Goal: Task Accomplishment & Management: Complete application form

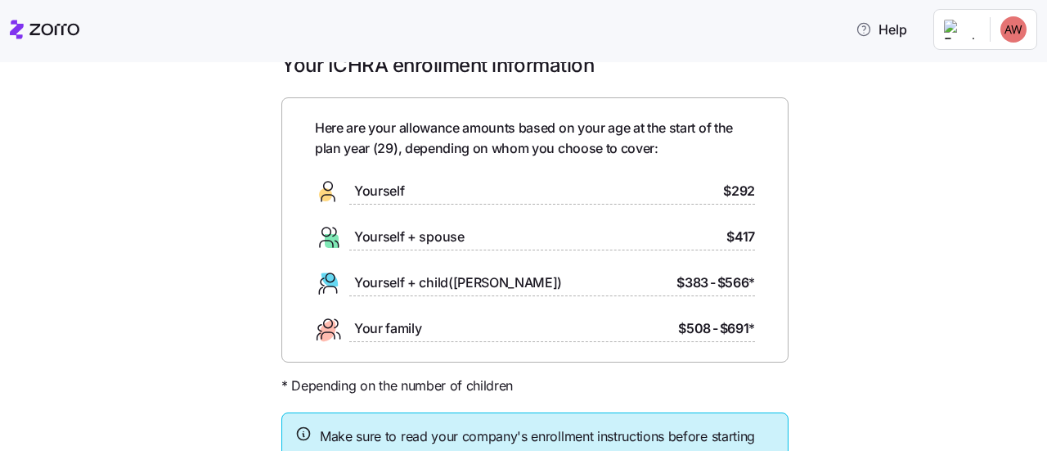
scroll to position [38, 0]
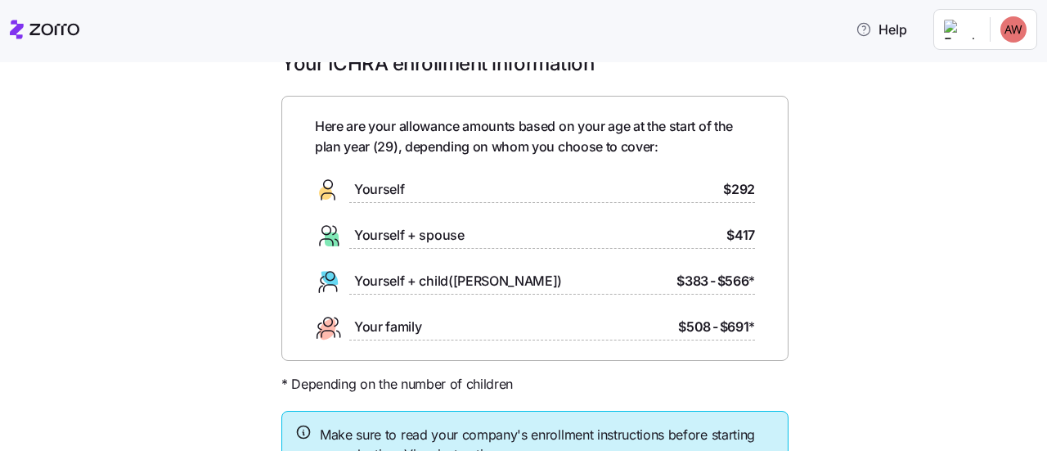
click at [361, 178] on div "Yourself" at bounding box center [359, 190] width 89 height 26
drag, startPoint x: 754, startPoint y: 186, endPoint x: 712, endPoint y: 187, distance: 42.6
click at [712, 187] on div "Here are your allowance amounts based on your age at the start of the plan year…" at bounding box center [534, 228] width 507 height 265
click at [831, 205] on div "Your ICHRA enrollment information Here are your allowance amounts based on your…" at bounding box center [535, 303] width 978 height 505
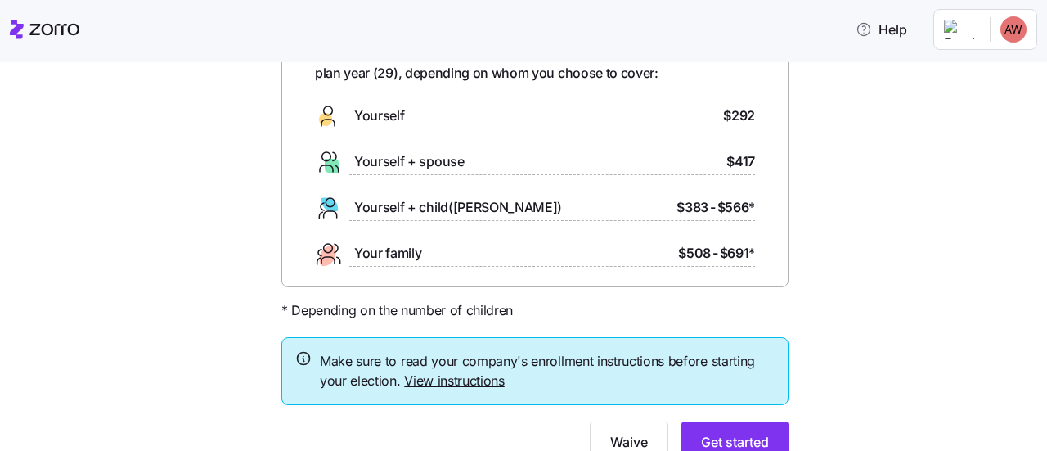
scroll to position [180, 0]
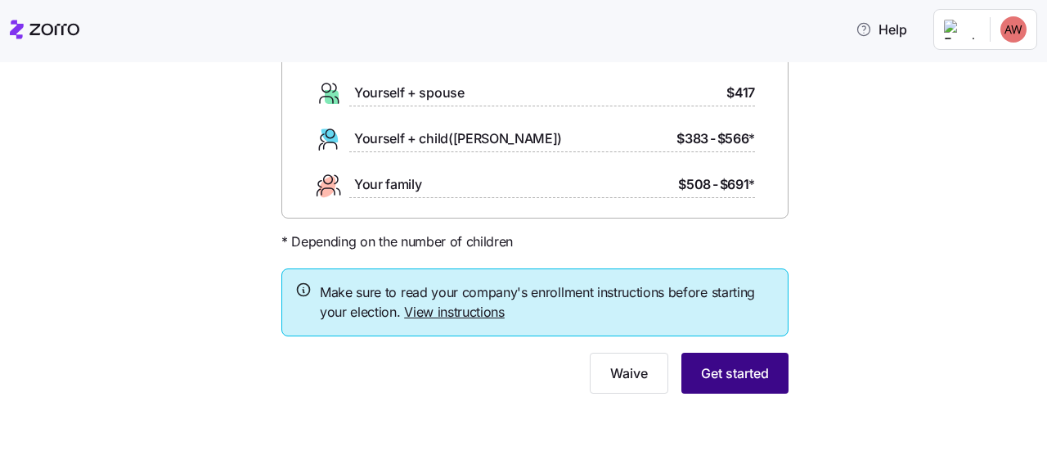
drag, startPoint x: 744, startPoint y: 372, endPoint x: 699, endPoint y: 370, distance: 45.9
click at [701, 370] on span "Get started" at bounding box center [735, 373] width 68 height 20
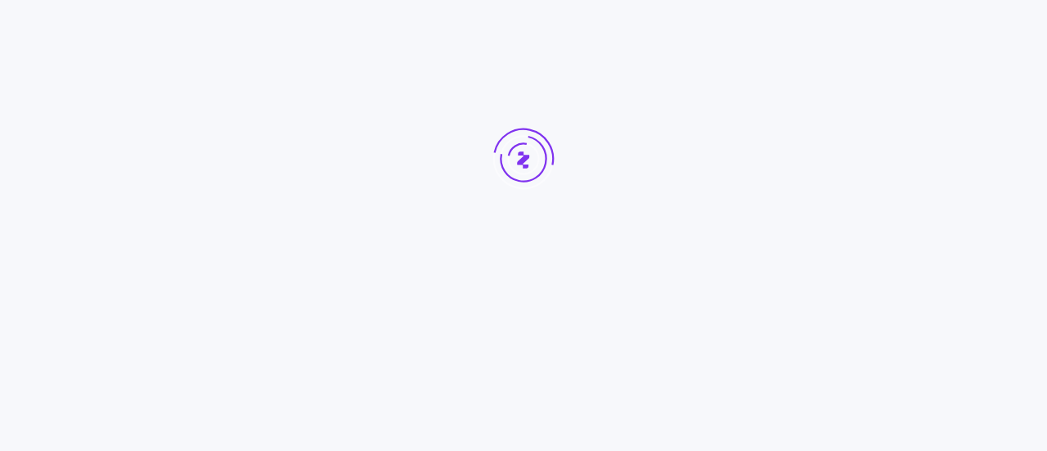
click at [699, 370] on div at bounding box center [523, 189] width 1047 height 379
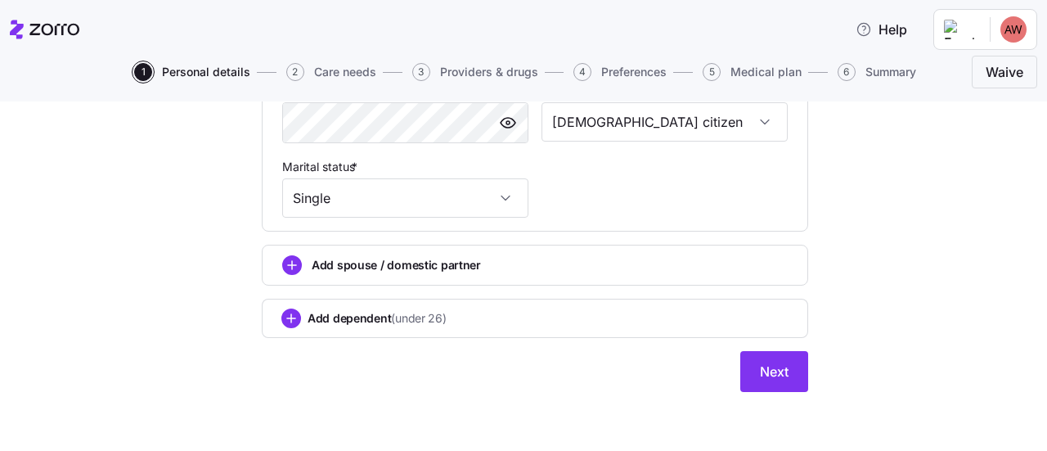
scroll to position [682, 0]
click at [780, 379] on span "Next" at bounding box center [774, 372] width 29 height 20
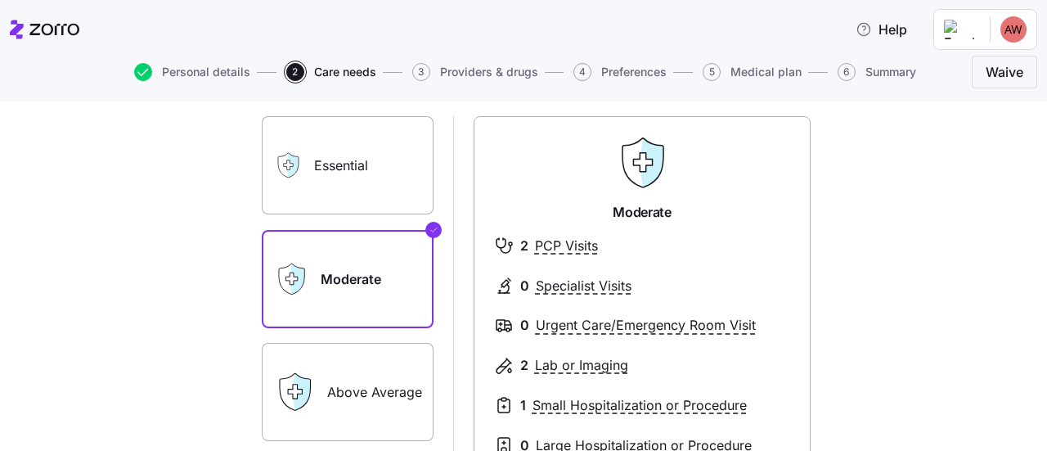
scroll to position [190, 0]
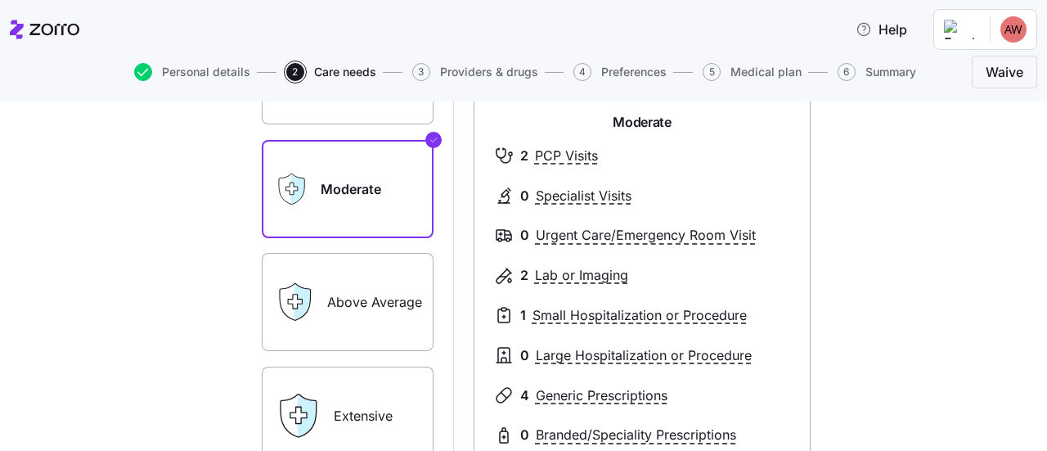
click at [350, 300] on label "Above Average" at bounding box center [348, 302] width 172 height 98
click at [0, 0] on input "Above Average" at bounding box center [0, 0] width 0 height 0
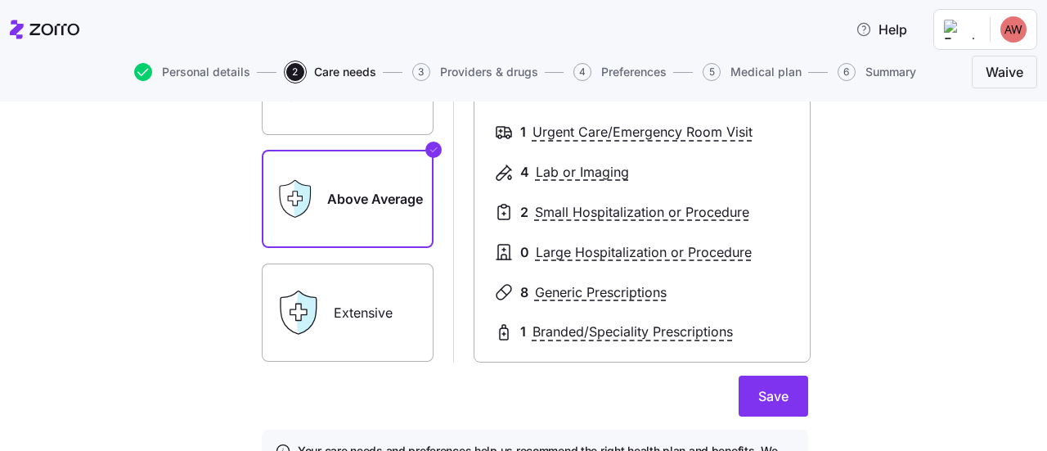
scroll to position [292, 0]
click at [358, 319] on label "Extensive" at bounding box center [348, 313] width 172 height 98
click at [0, 0] on input "Extensive" at bounding box center [0, 0] width 0 height 0
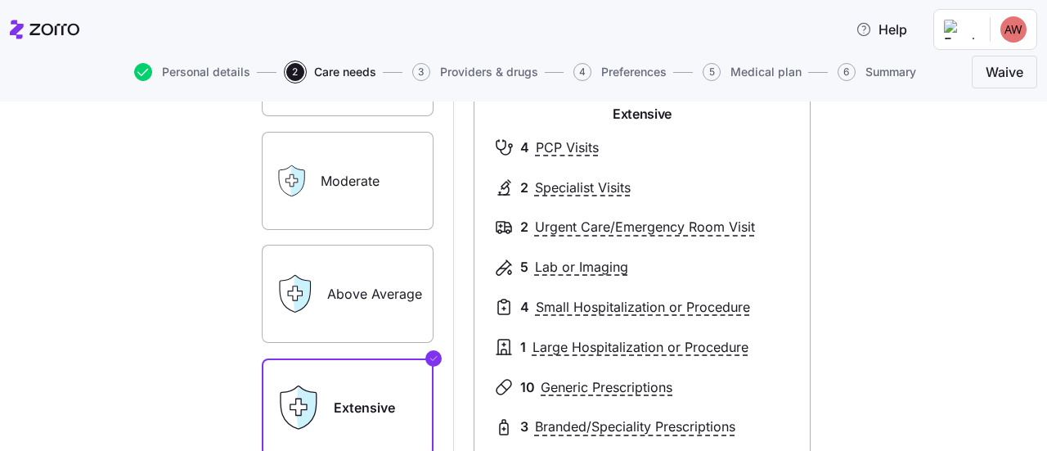
scroll to position [196, 0]
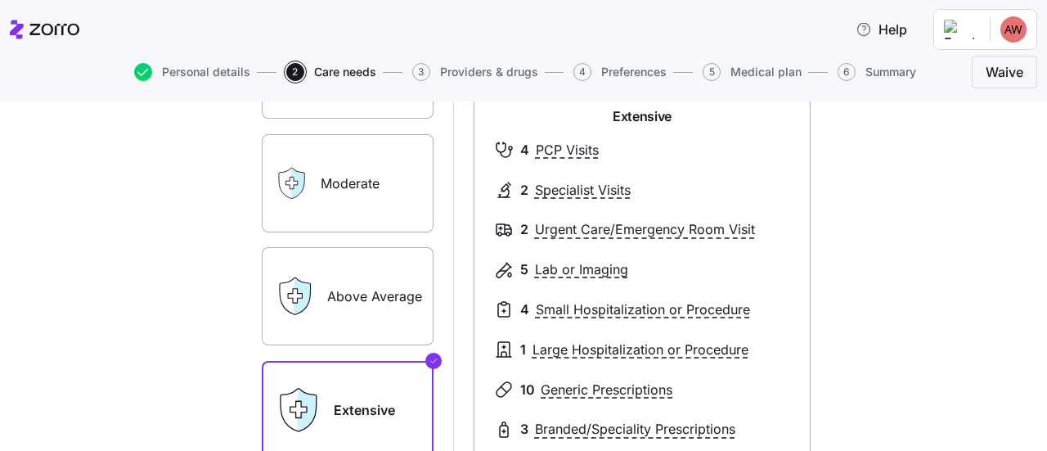
click at [322, 310] on label "Above Average" at bounding box center [348, 296] width 172 height 98
click at [0, 0] on input "Above Average" at bounding box center [0, 0] width 0 height 0
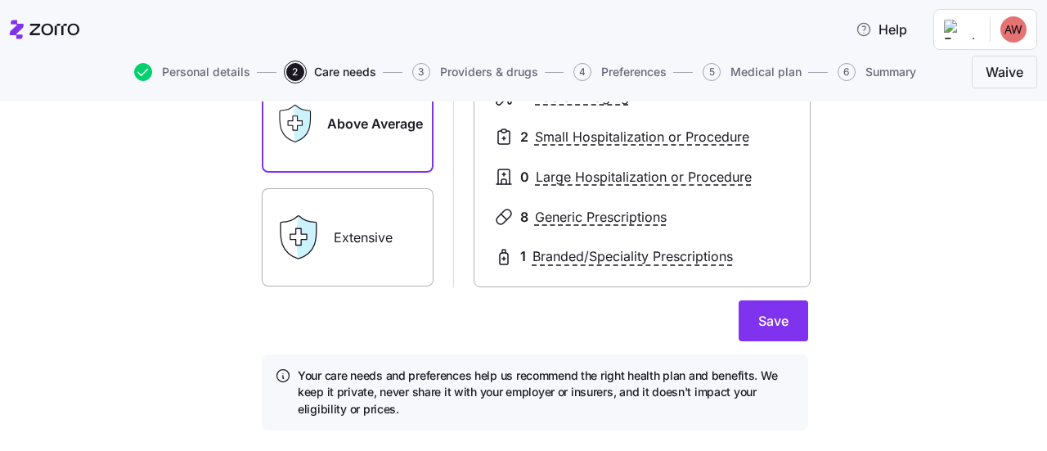
scroll to position [367, 0]
click at [777, 317] on span "Save" at bounding box center [773, 322] width 30 height 20
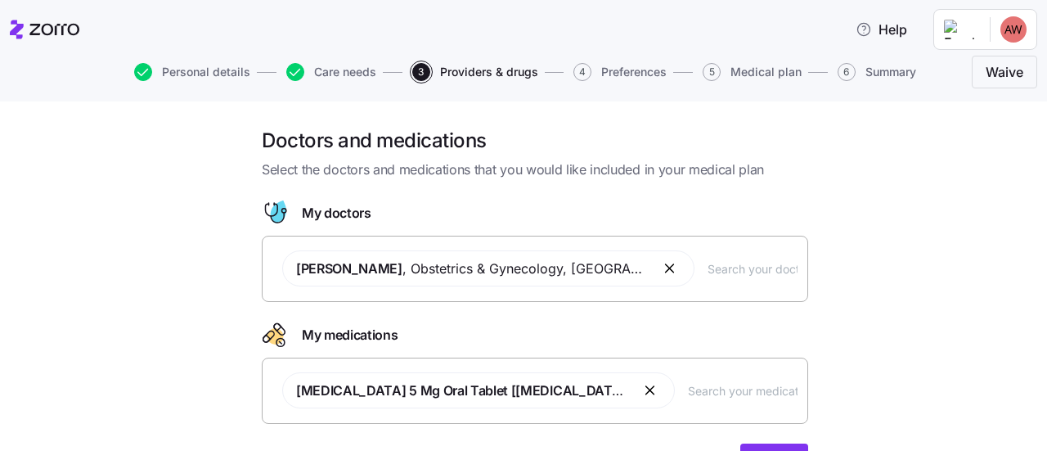
scroll to position [70, 0]
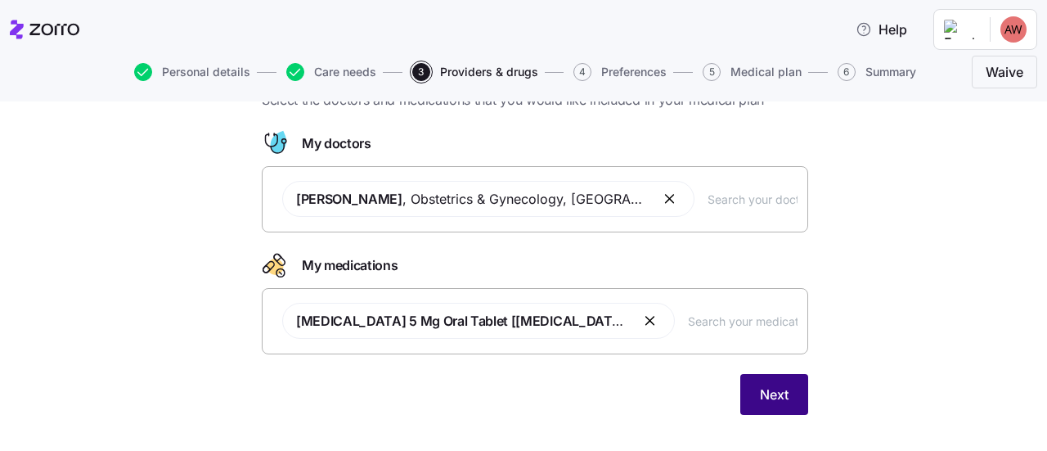
click at [760, 395] on span "Next" at bounding box center [774, 395] width 29 height 20
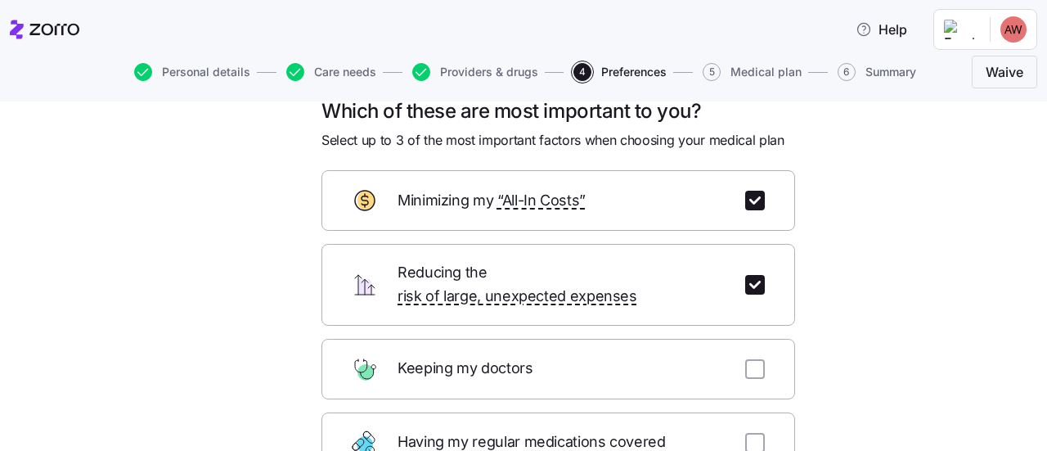
scroll to position [29, 0]
click at [745, 196] on input "checkbox" at bounding box center [755, 201] width 20 height 20
checkbox input "false"
click at [753, 276] on input "checkbox" at bounding box center [755, 286] width 20 height 20
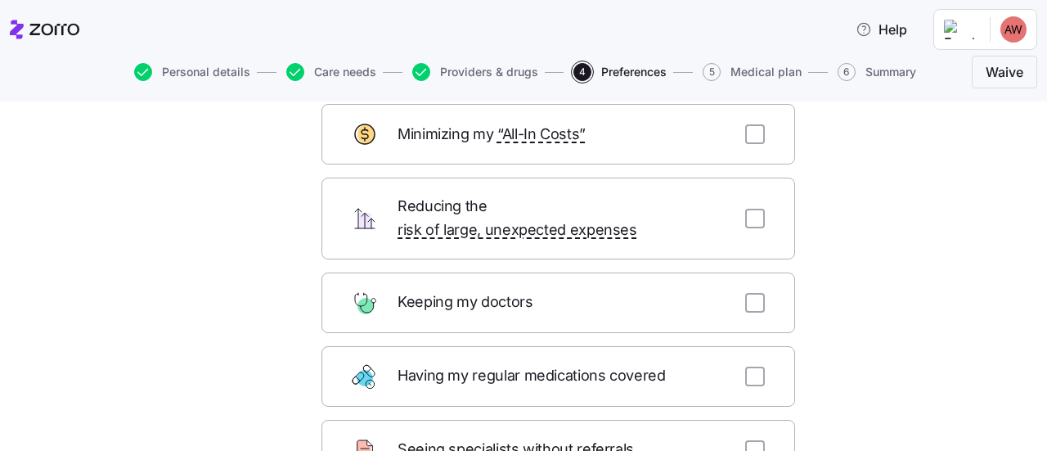
scroll to position [95, 0]
click at [745, 213] on input "checkbox" at bounding box center [755, 219] width 20 height 20
checkbox input "true"
click at [753, 127] on input "checkbox" at bounding box center [755, 135] width 20 height 20
checkbox input "true"
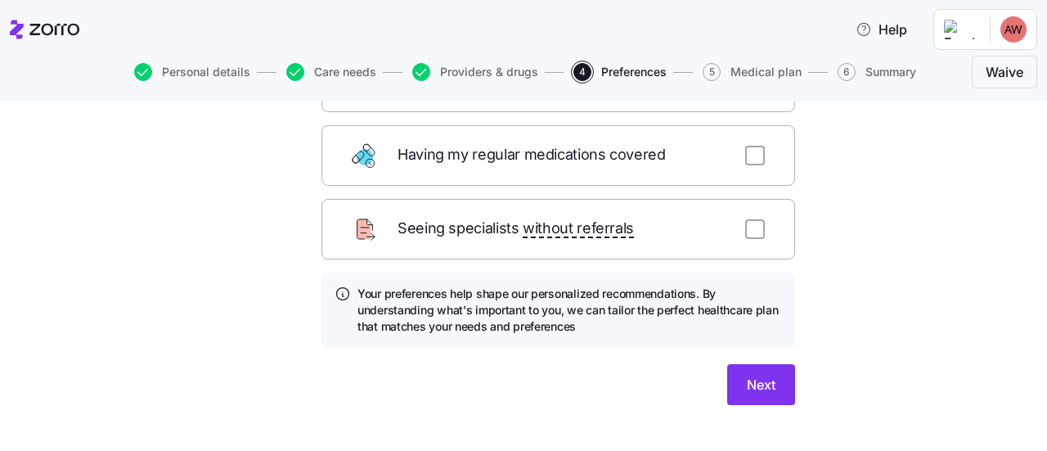
scroll to position [317, 0]
click at [771, 363] on button "Next" at bounding box center [761, 383] width 68 height 41
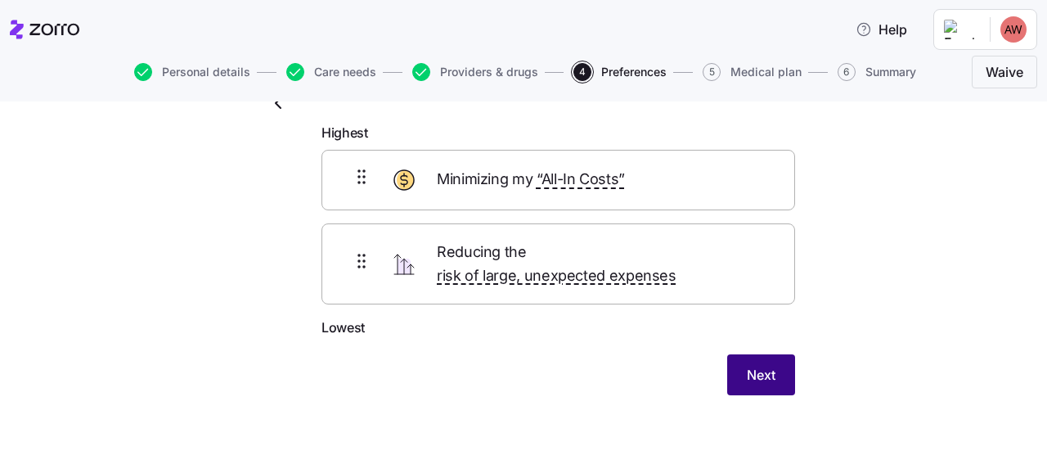
click at [764, 365] on span "Next" at bounding box center [761, 375] width 29 height 20
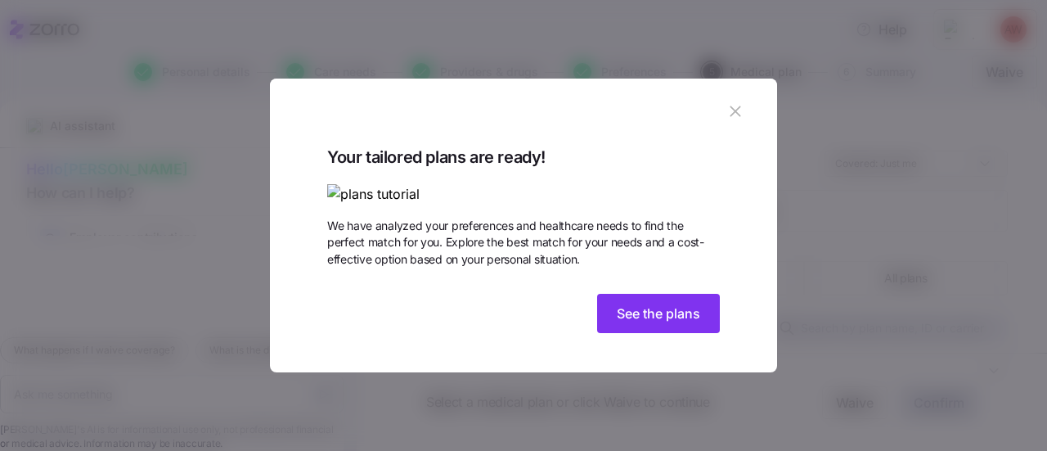
click at [726, 102] on icon "button" at bounding box center [735, 111] width 18 height 18
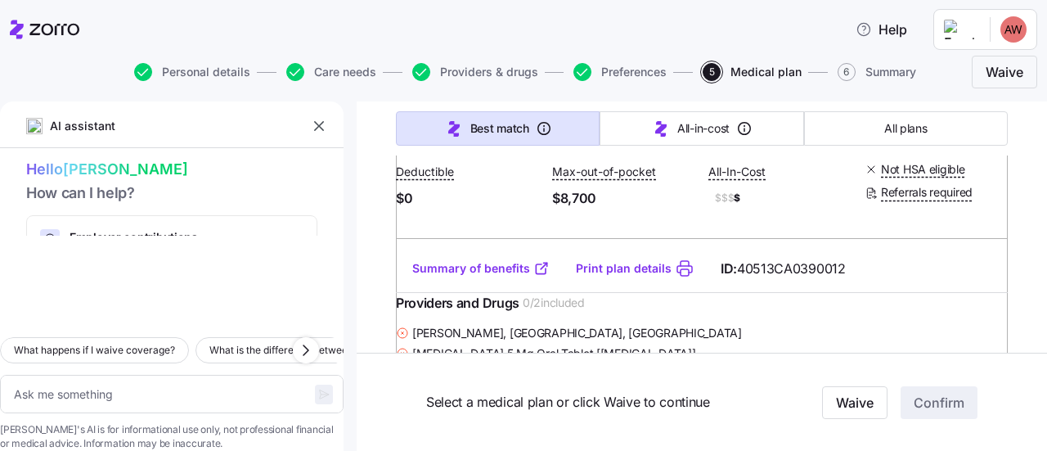
scroll to position [4193, 0]
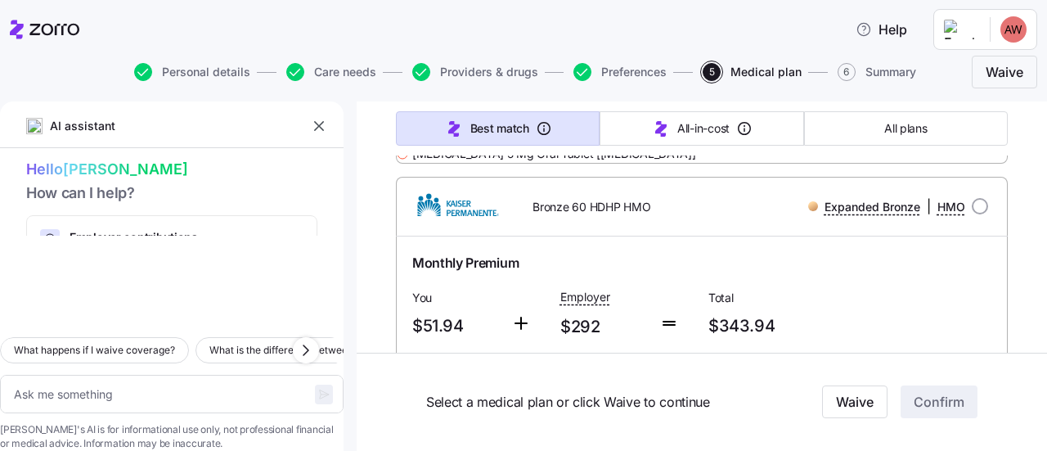
type textarea "x"
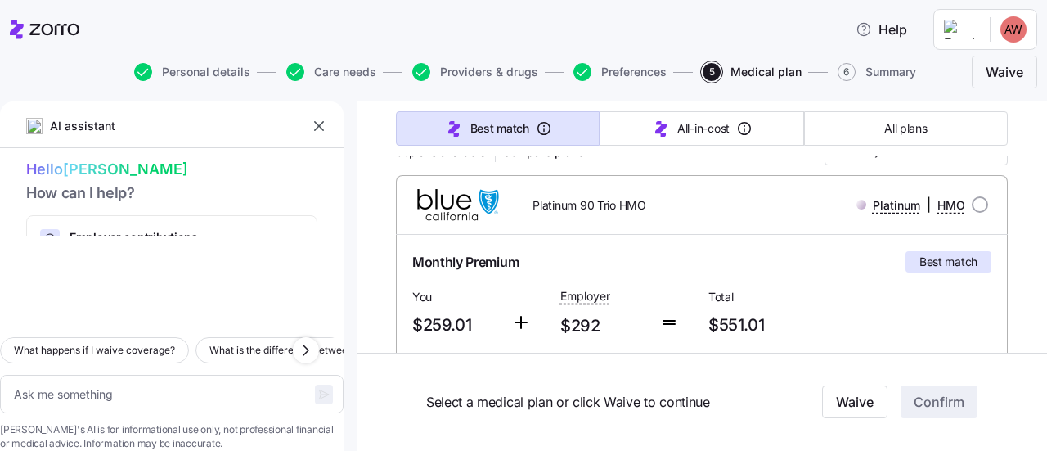
scroll to position [217, 0]
click at [972, 205] on input "radio" at bounding box center [980, 206] width 16 height 16
radio input "true"
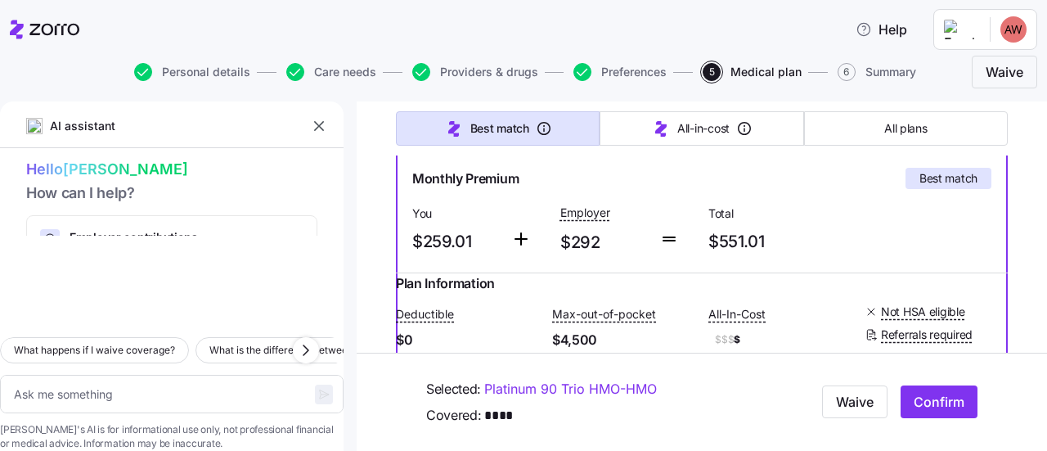
scroll to position [300, 0]
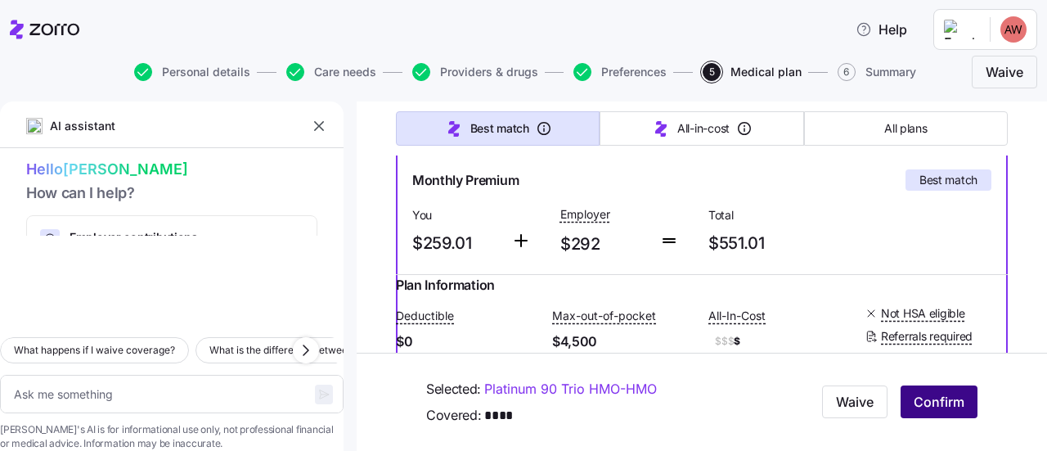
click at [914, 400] on span "Confirm" at bounding box center [939, 403] width 51 height 20
type textarea "x"
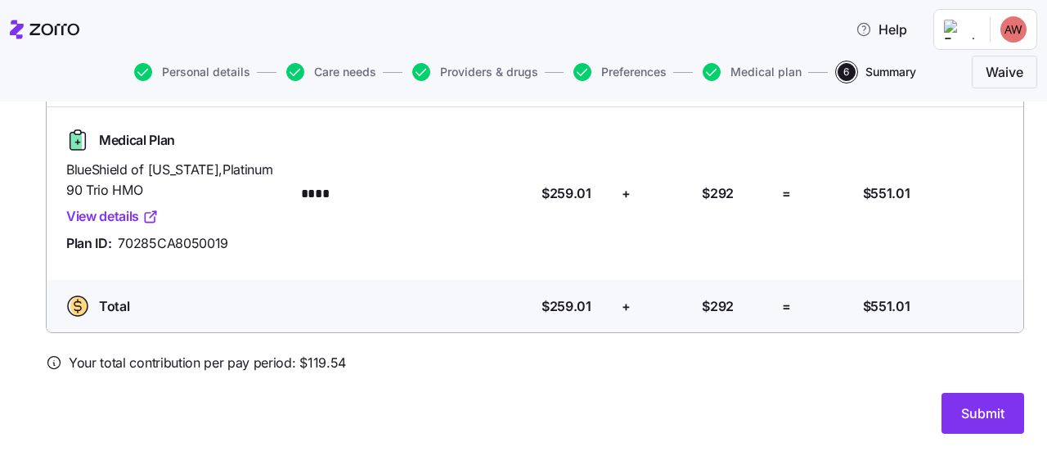
scroll to position [200, 0]
click at [961, 416] on span "Submit" at bounding box center [982, 412] width 43 height 20
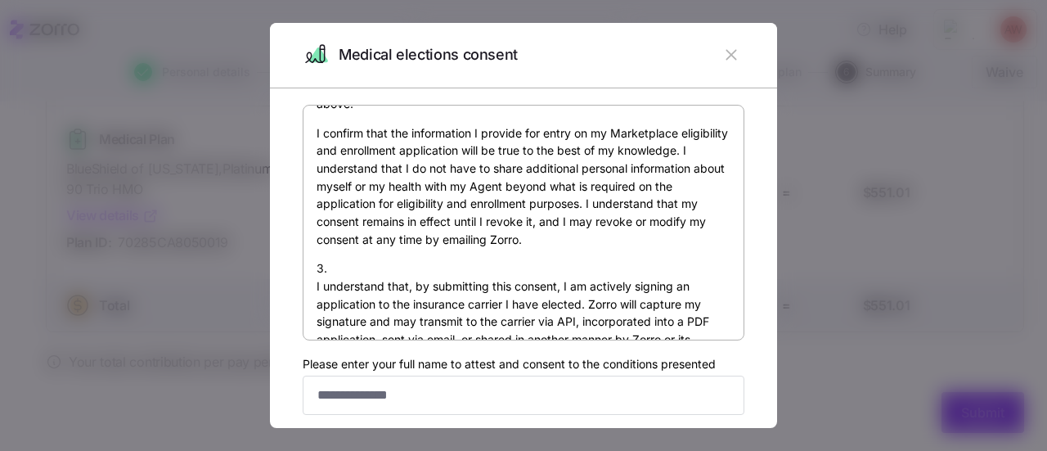
scroll to position [740, 0]
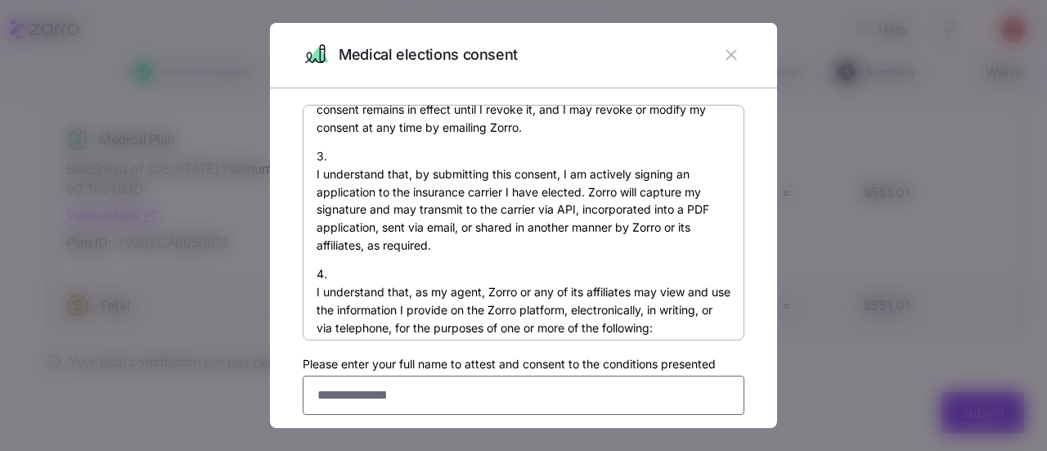
click at [402, 393] on input "Please enter your full name to attest and consent to the conditions presented" at bounding box center [524, 395] width 442 height 39
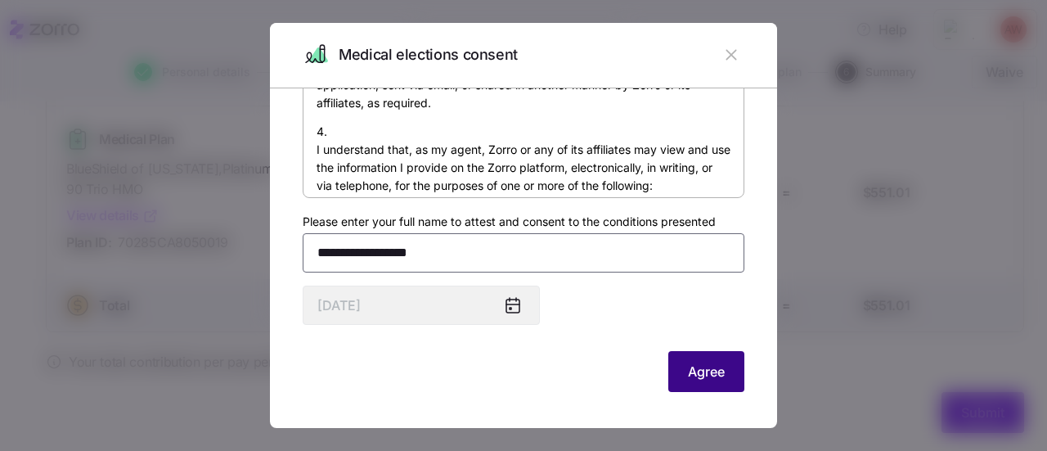
type input "**********"
click at [706, 367] on span "Agree" at bounding box center [706, 372] width 37 height 20
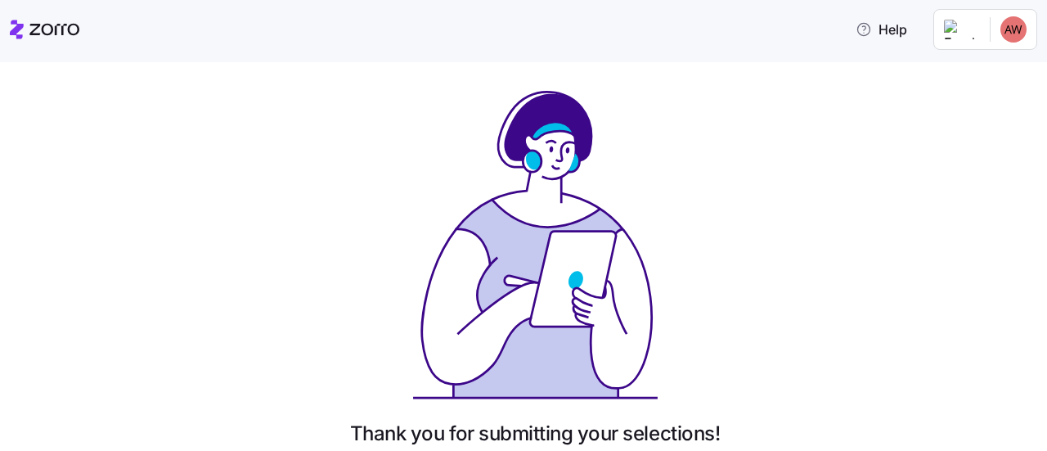
scroll to position [157, 0]
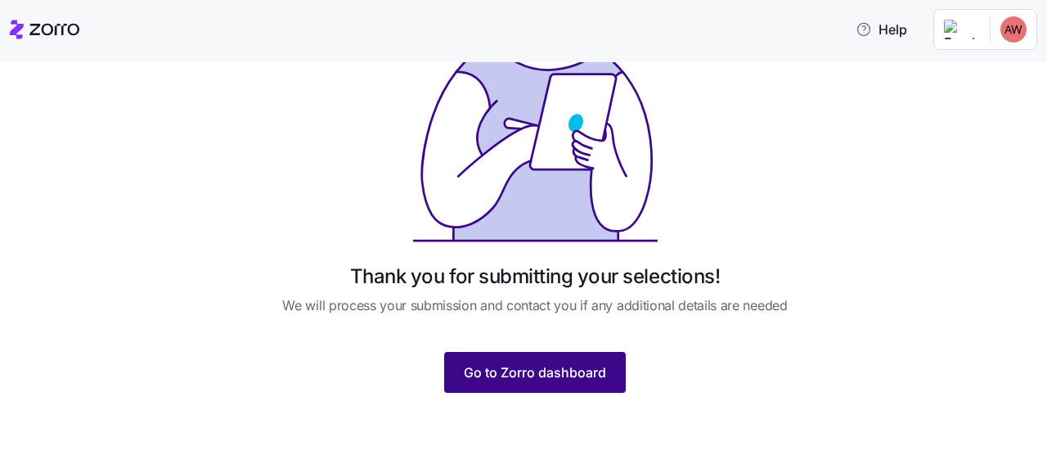
click at [550, 372] on span "Go to Zorro dashboard" at bounding box center [535, 372] width 142 height 20
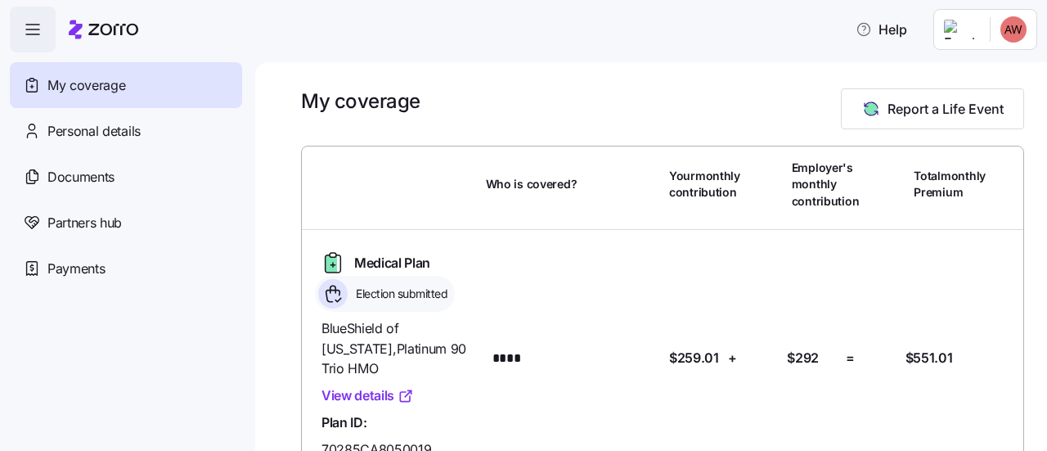
scroll to position [86, 0]
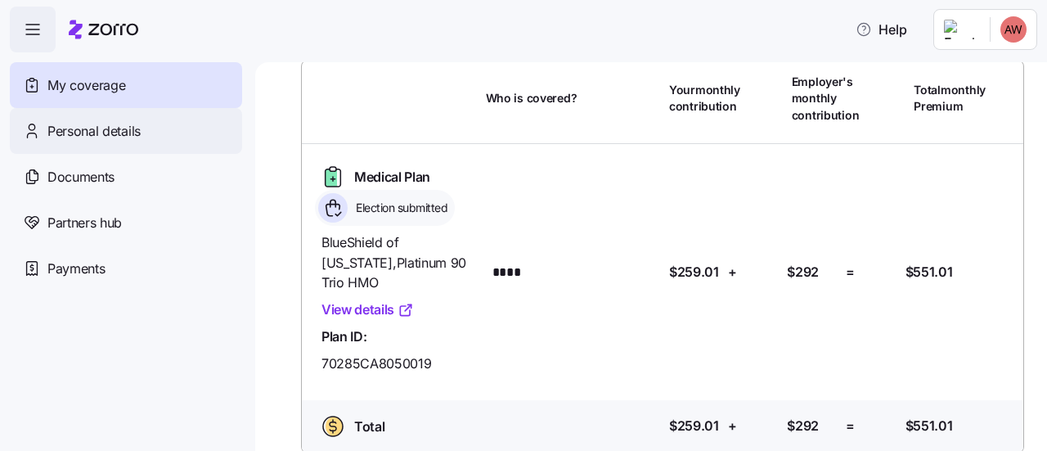
click at [109, 142] on div "Personal details" at bounding box center [126, 131] width 232 height 46
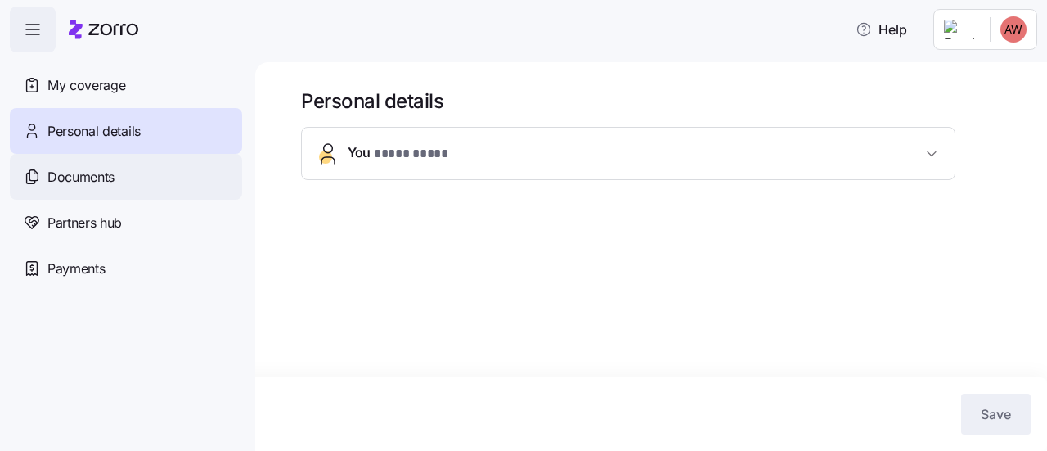
click at [109, 169] on span "Documents" at bounding box center [80, 177] width 67 height 20
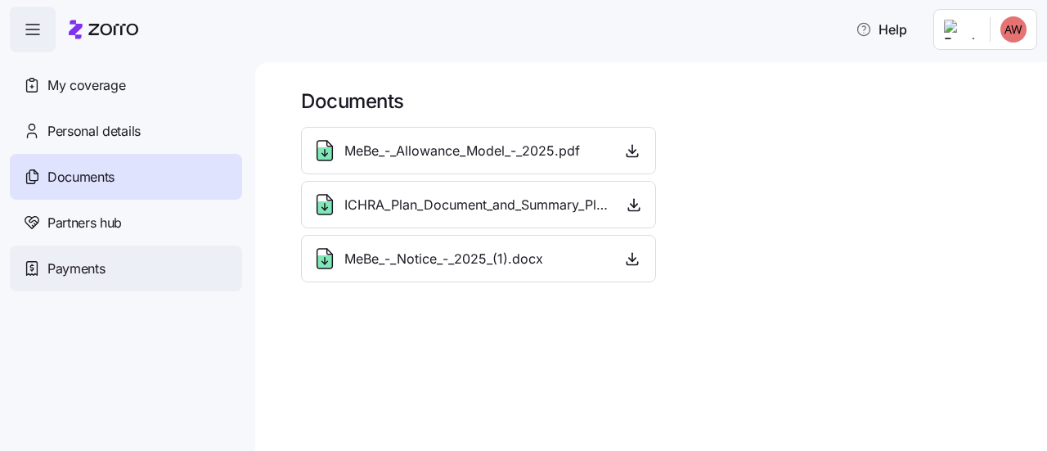
click at [70, 261] on span "Payments" at bounding box center [75, 269] width 57 height 20
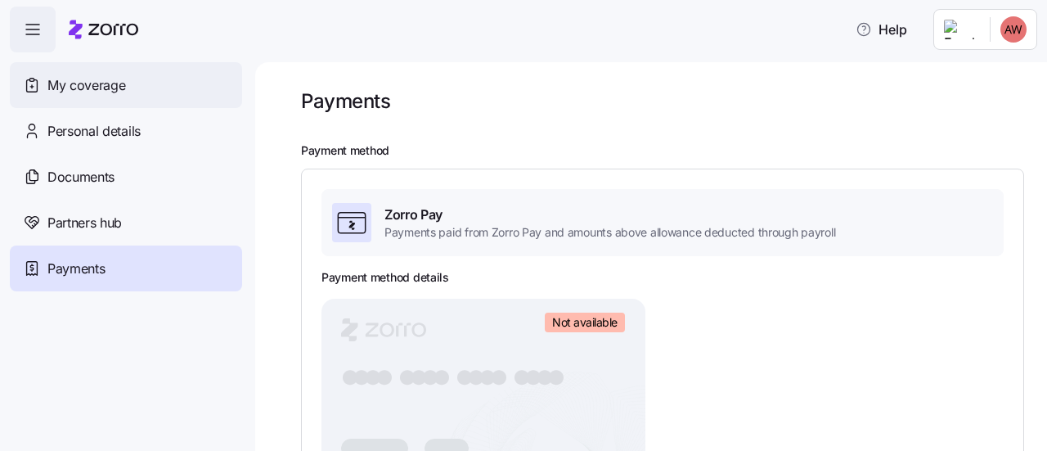
click at [112, 89] on span "My coverage" at bounding box center [86, 85] width 78 height 20
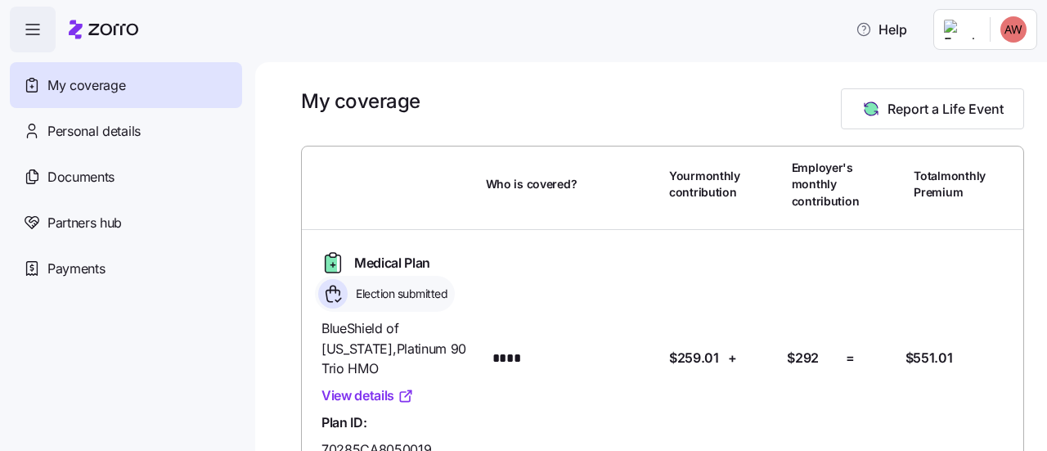
click at [1001, 40] on html "Help My coverage Personal details Documents Partners hub Payments My coverage R…" at bounding box center [523, 220] width 1047 height 441
click at [995, 94] on div "Log out" at bounding box center [970, 100] width 64 height 18
